Goal: Entertainment & Leisure: Consume media (video, audio)

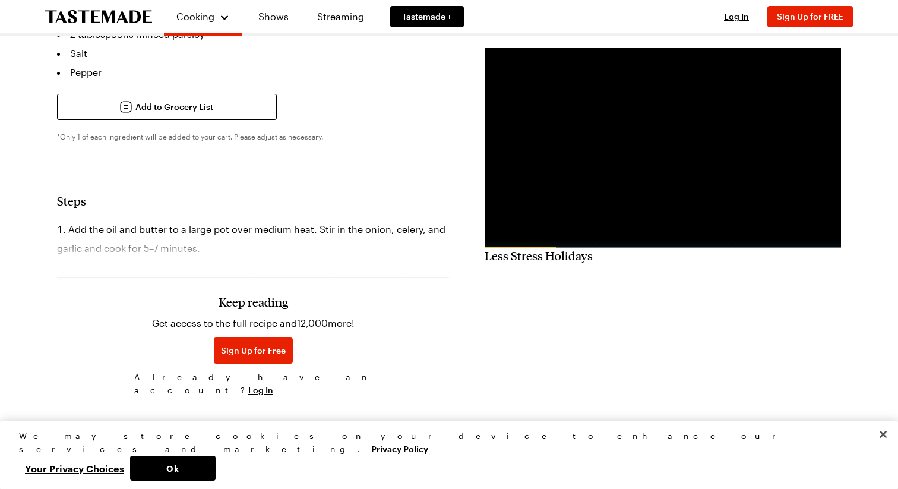
scroll to position [690, 0]
click at [273, 382] on span "Log In" at bounding box center [260, 388] width 25 height 12
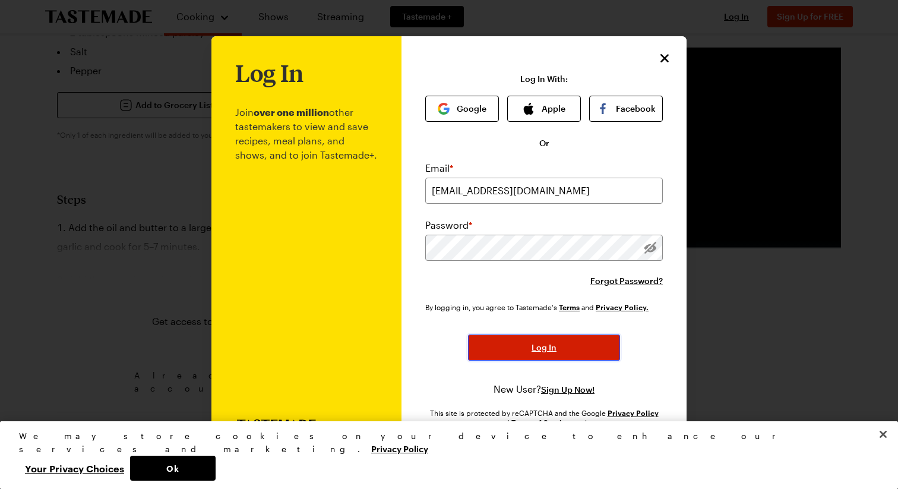
click at [515, 337] on button "Log In" at bounding box center [544, 347] width 152 height 26
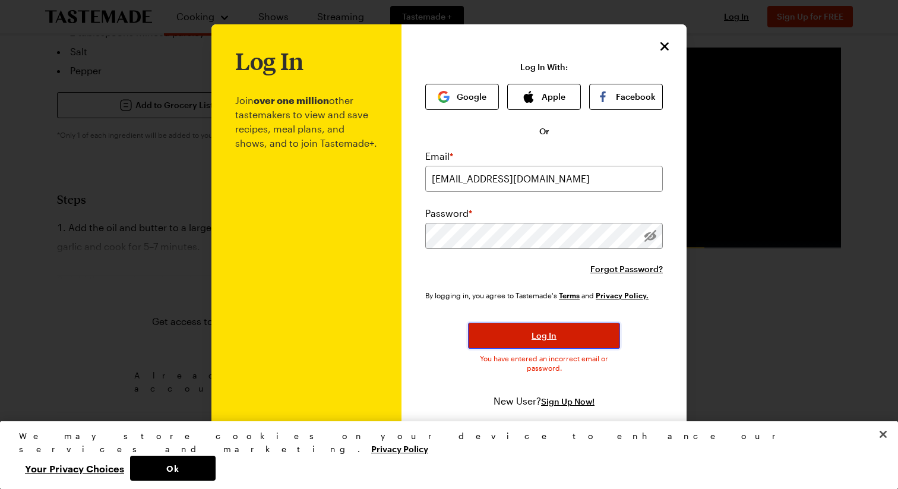
click at [550, 334] on span "Log In" at bounding box center [544, 336] width 25 height 12
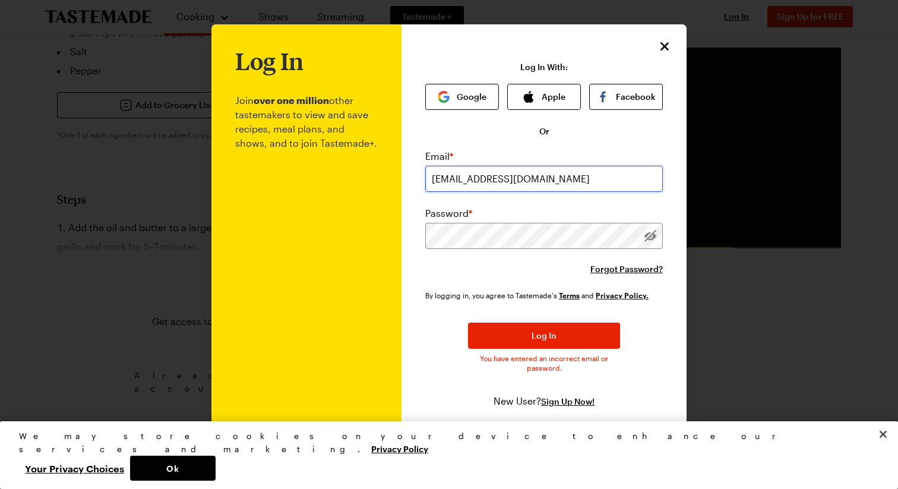
click at [475, 175] on input "[EMAIL_ADDRESS][DOMAIN_NAME]" at bounding box center [544, 179] width 238 height 26
type input "[EMAIL_ADDRESS][DOMAIN_NAME]"
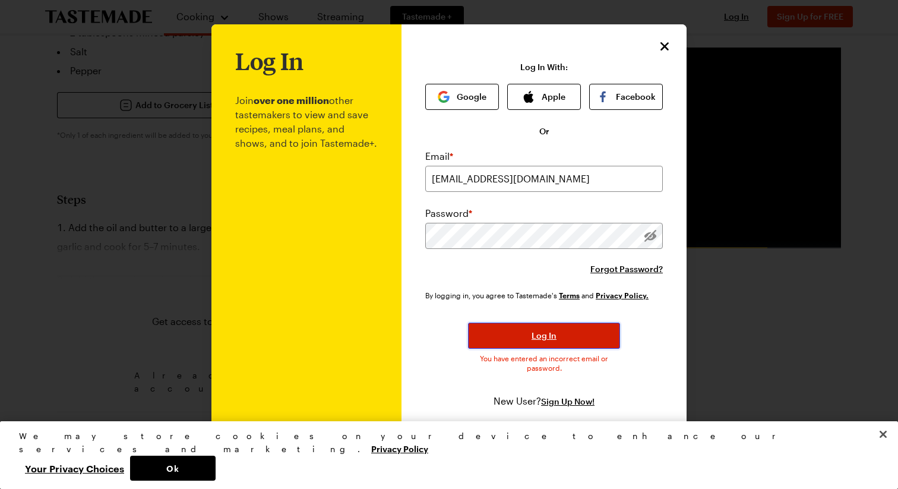
click at [524, 336] on button "Log In" at bounding box center [544, 335] width 152 height 26
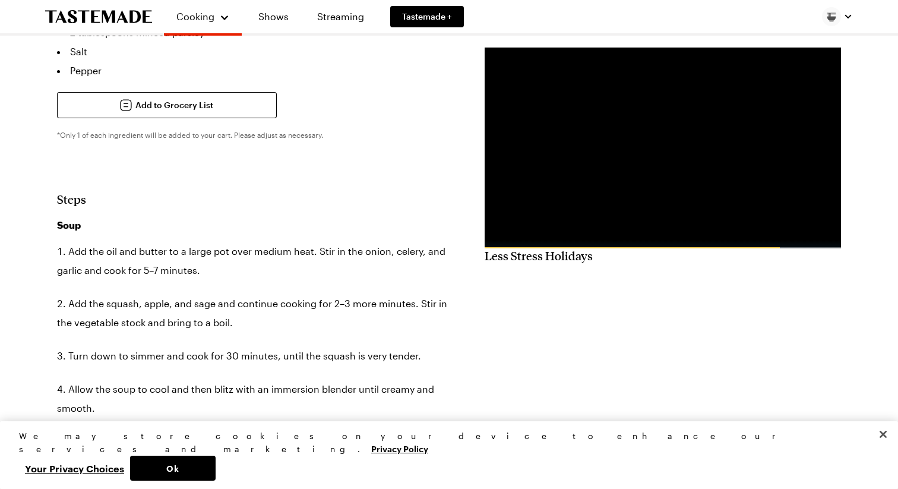
type textarea "x"
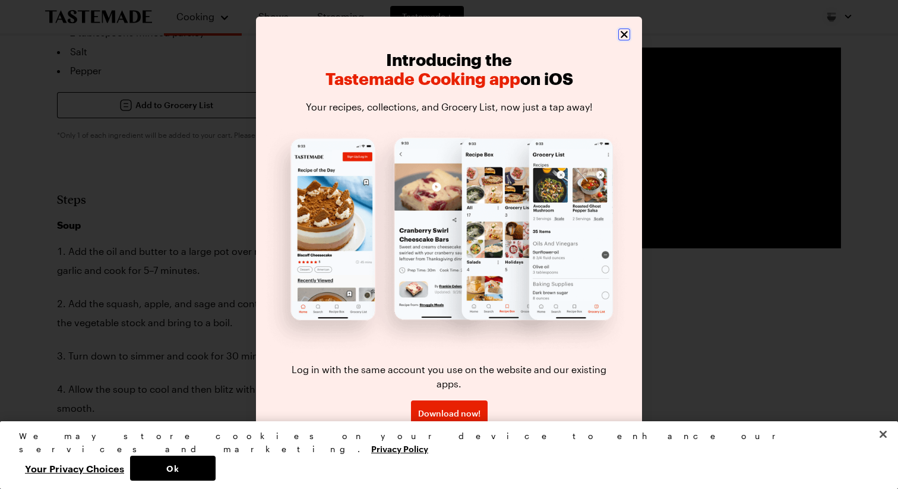
click at [625, 40] on icon "Close" at bounding box center [624, 35] width 12 height 12
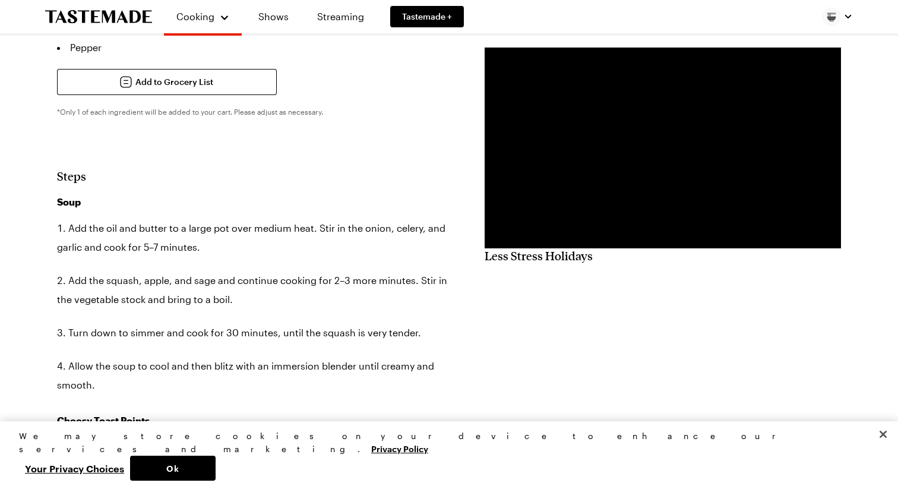
scroll to position [716, 0]
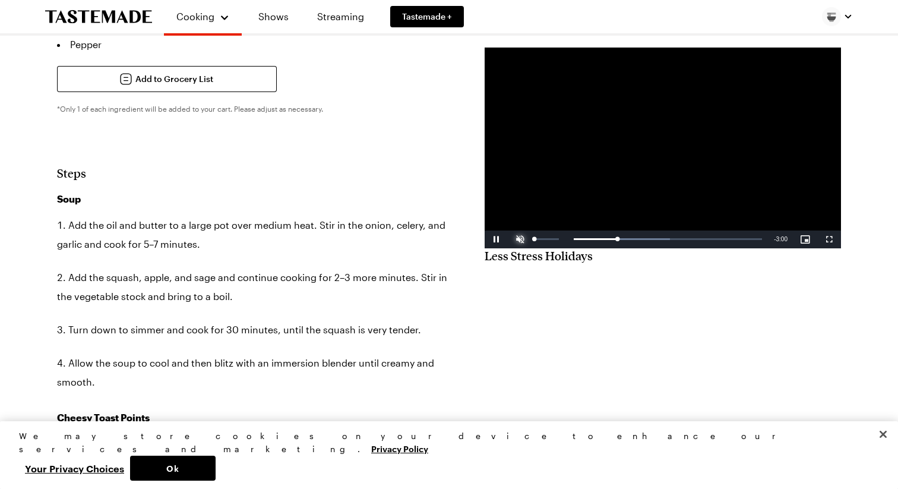
click at [519, 239] on span "Video Player" at bounding box center [520, 239] width 24 height 0
